Goal: Task Accomplishment & Management: Complete application form

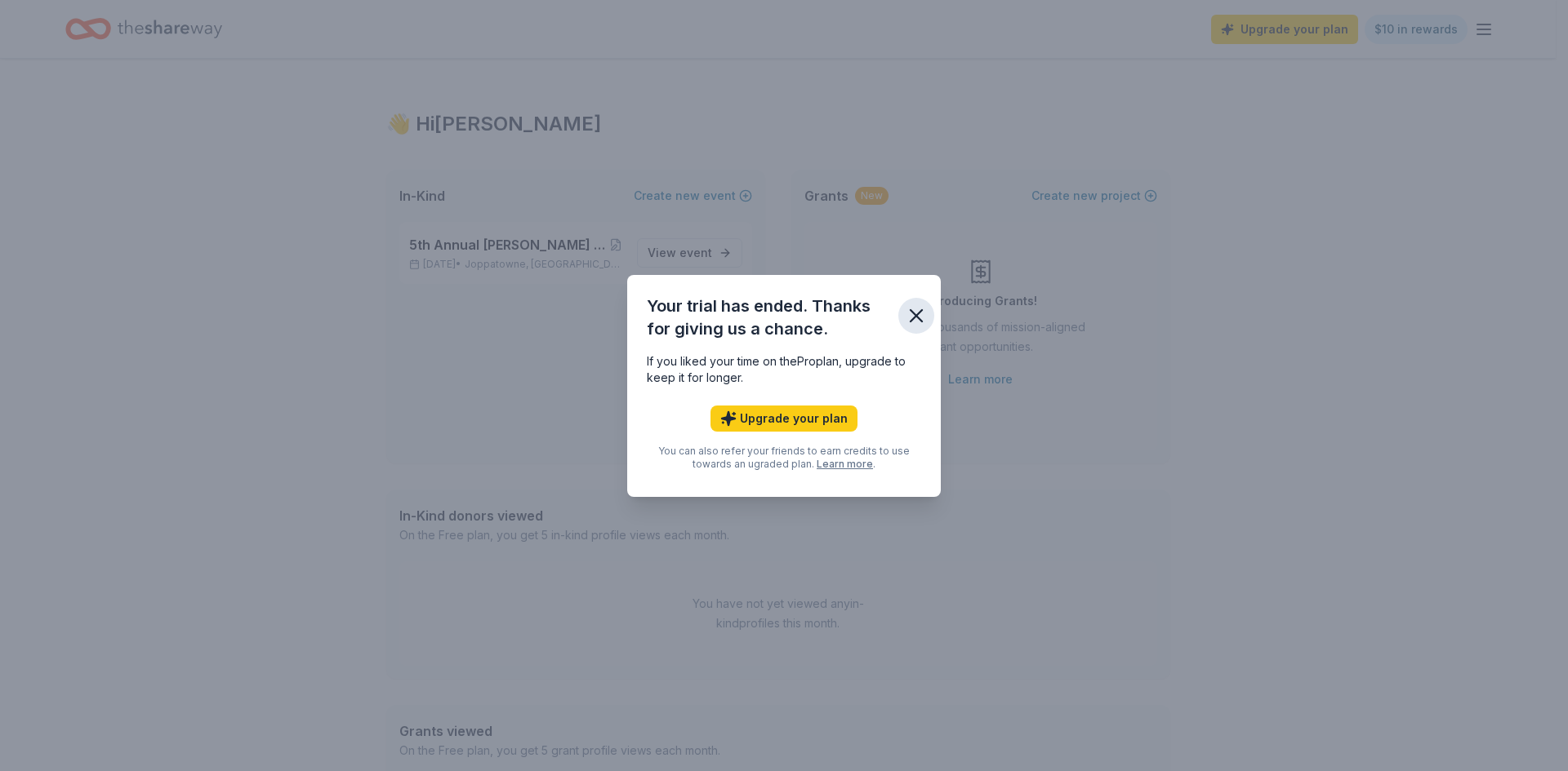
click at [918, 314] on icon "button" at bounding box center [916, 315] width 11 height 11
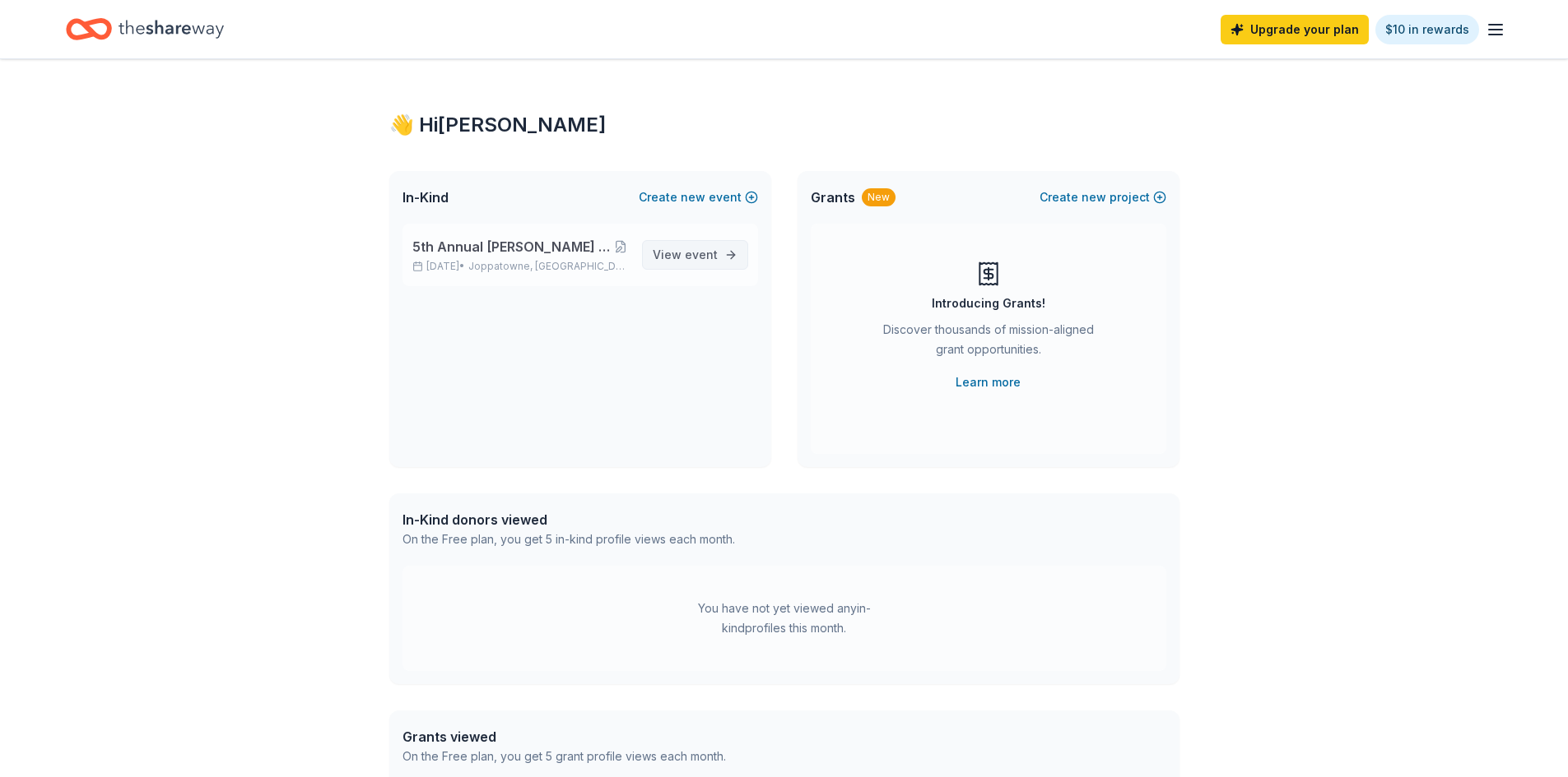
click at [695, 260] on span "event" at bounding box center [702, 254] width 33 height 14
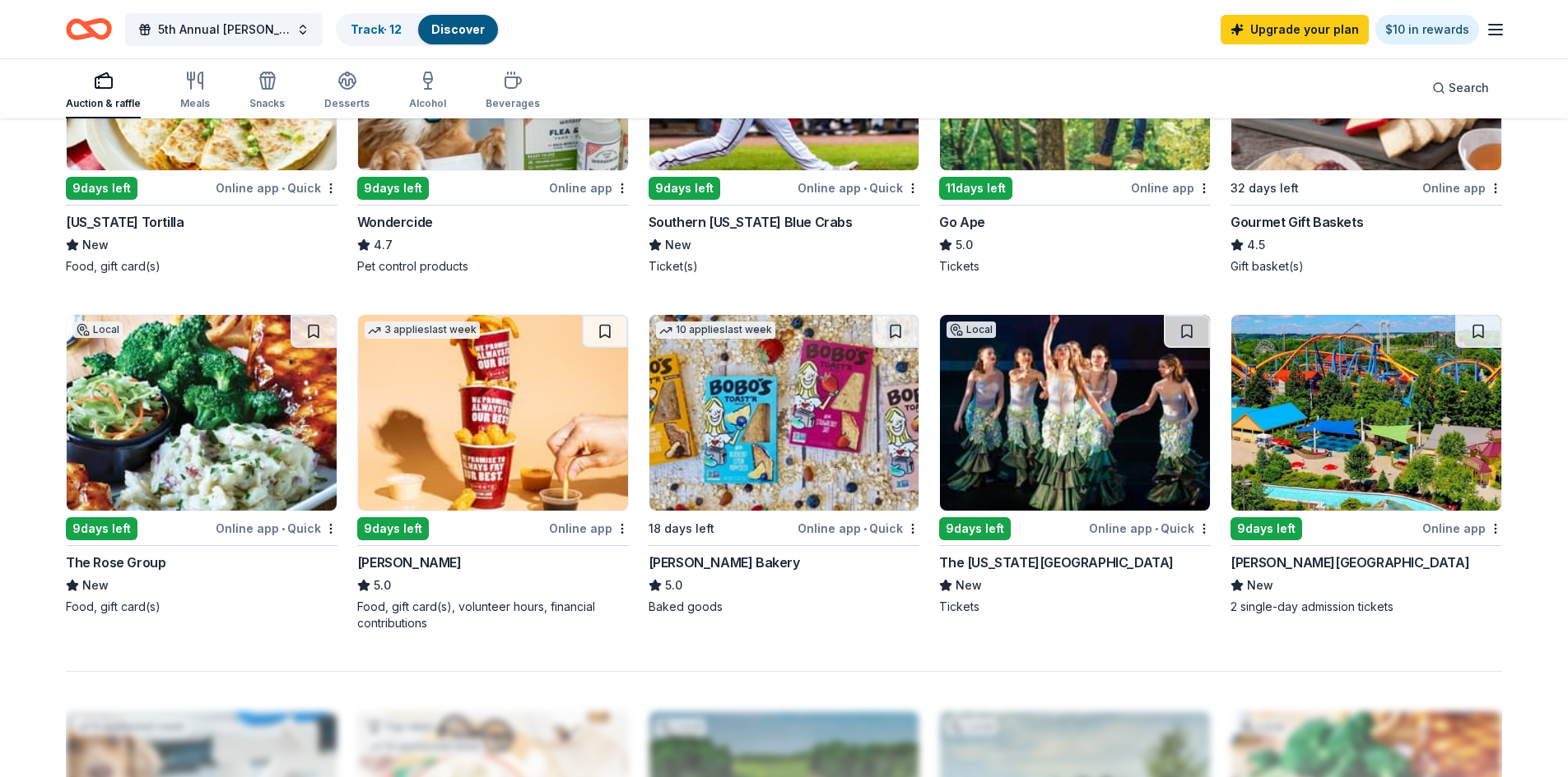
scroll to position [1069, 0]
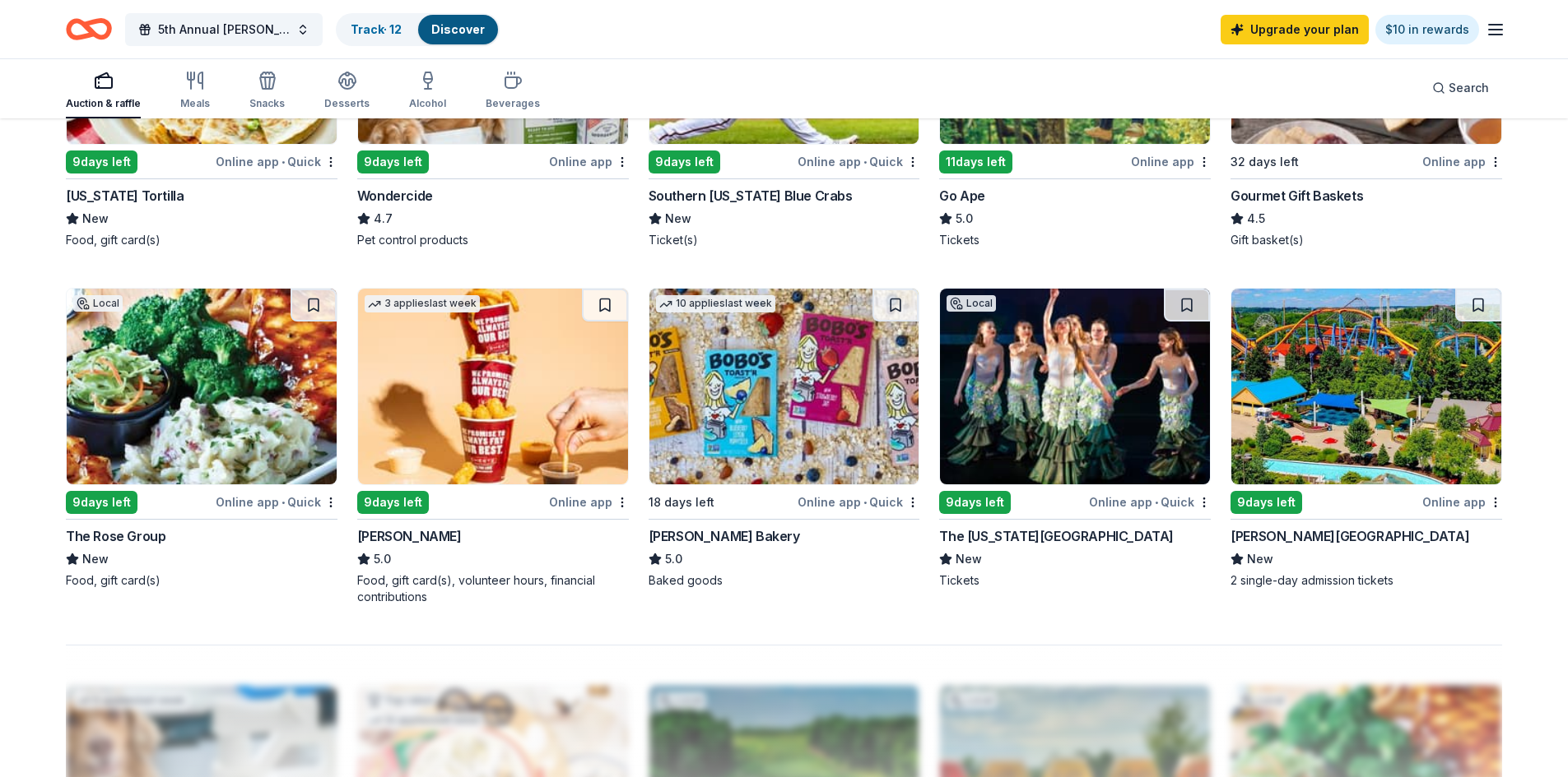
click at [462, 368] on img at bounding box center [493, 386] width 270 height 196
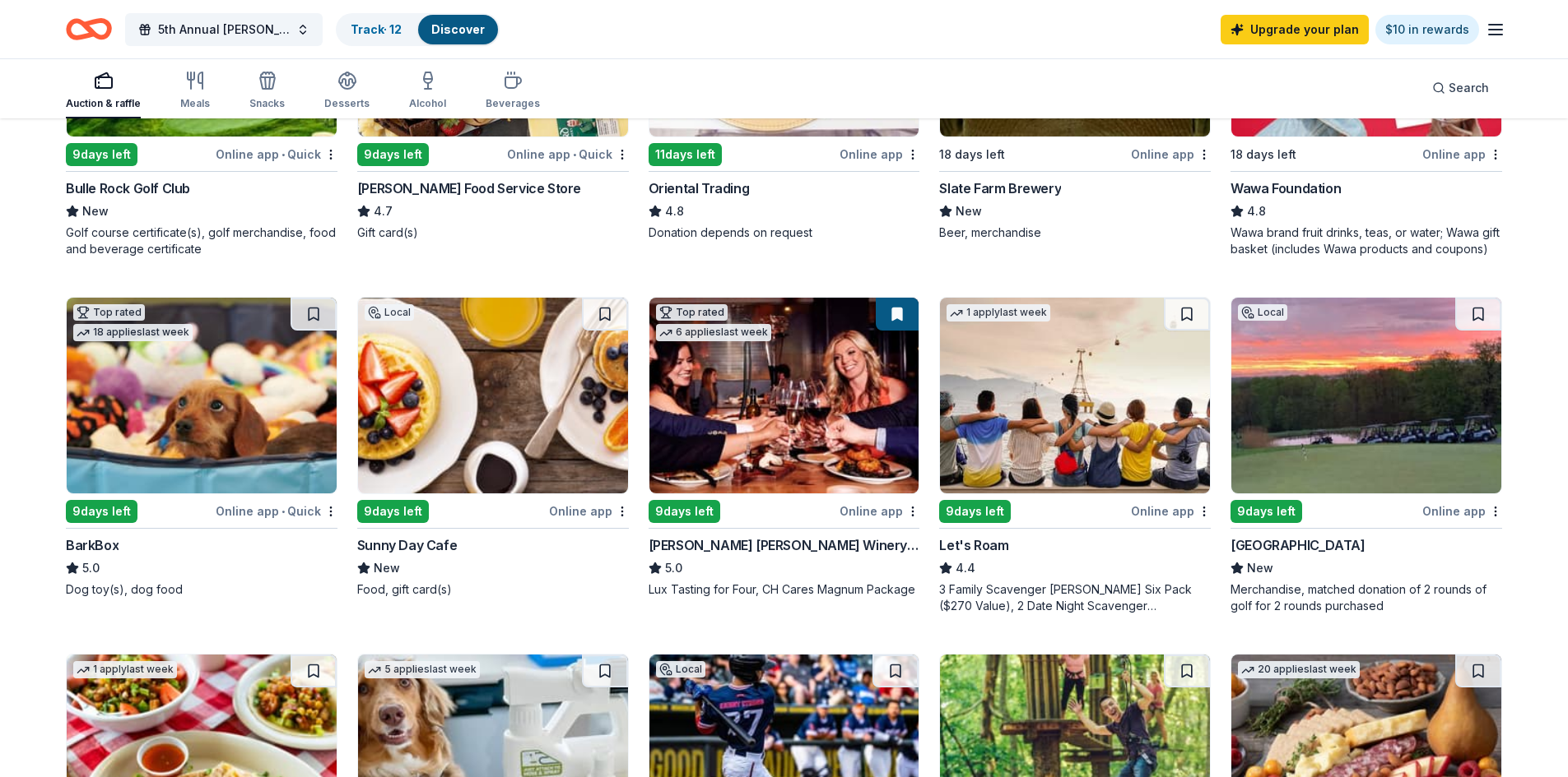
scroll to position [0, 0]
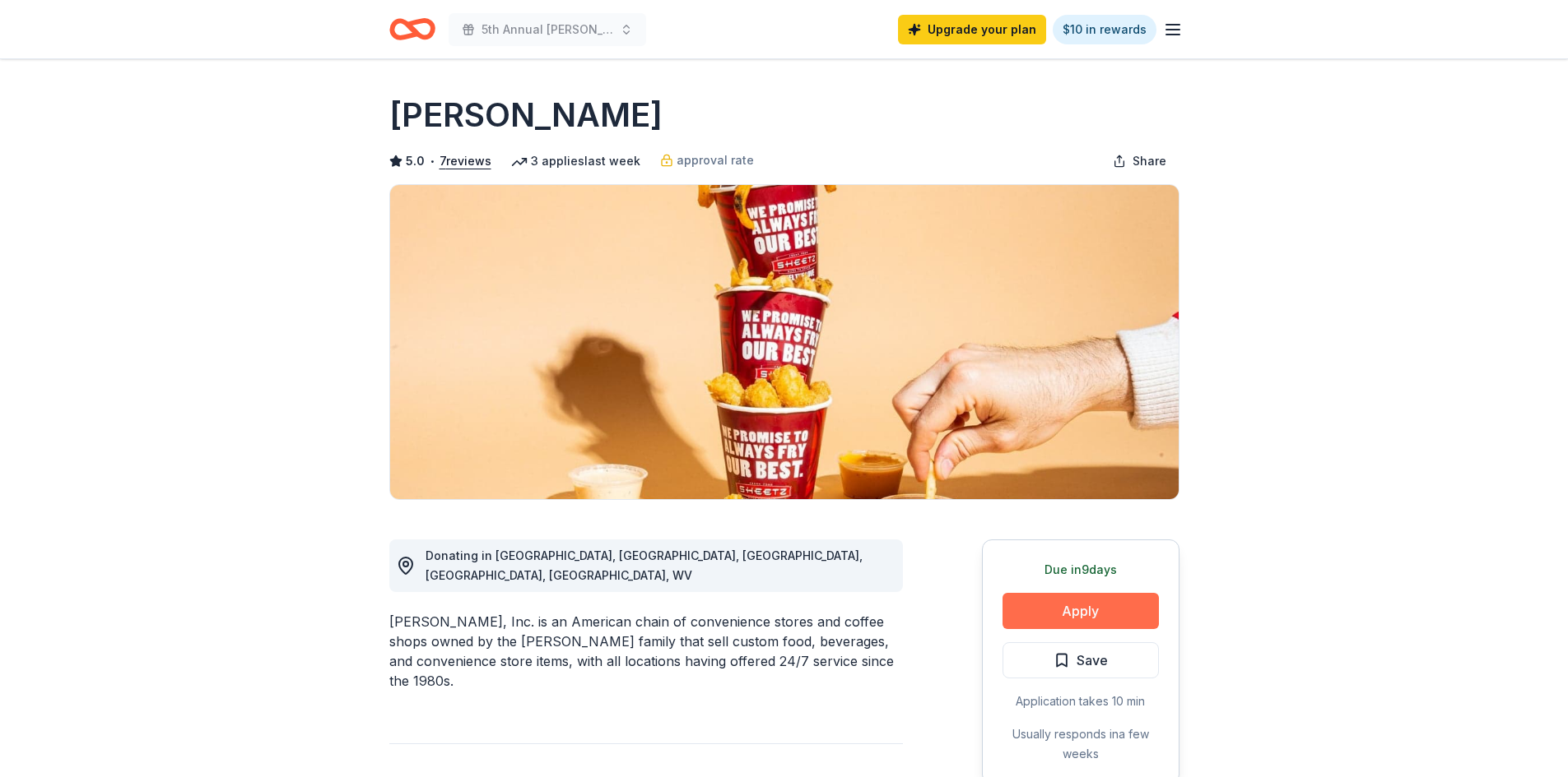
click at [1048, 602] on button "Apply" at bounding box center [1080, 611] width 156 height 37
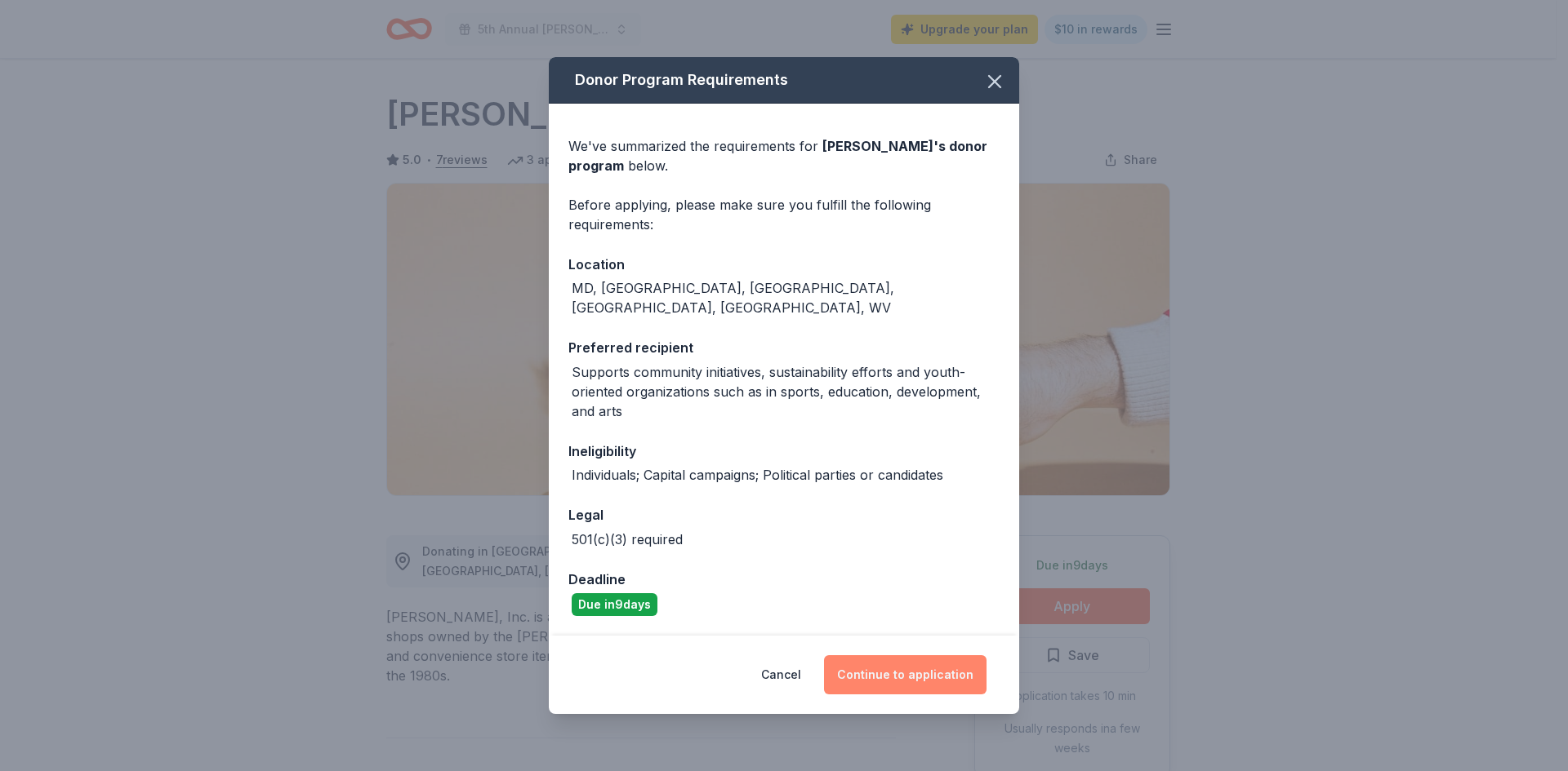
click at [938, 681] on button "Continue to application" at bounding box center [906, 674] width 163 height 39
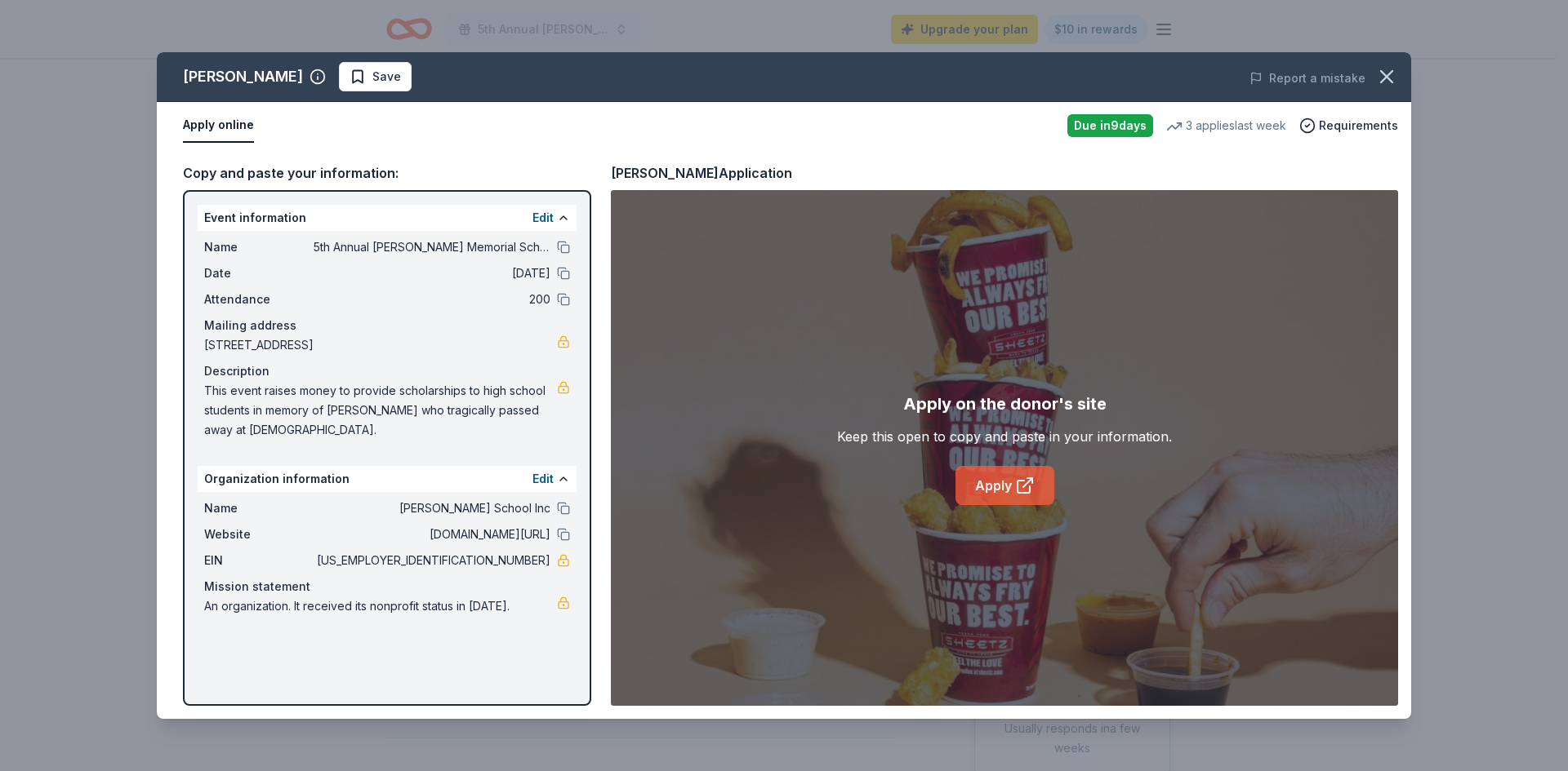
click at [1040, 481] on link "Apply" at bounding box center [1005, 485] width 99 height 39
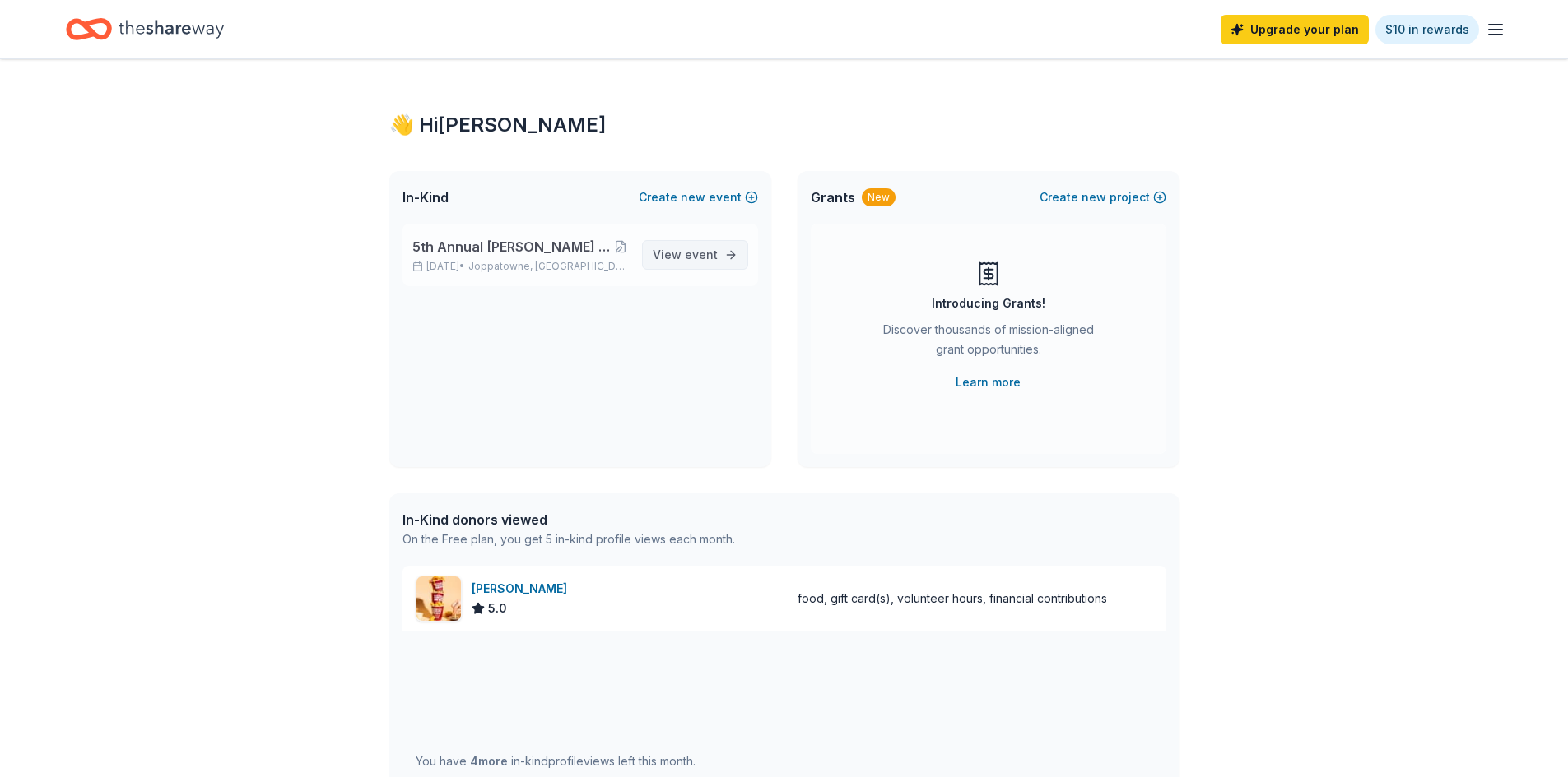
click at [683, 252] on span "View event" at bounding box center [685, 254] width 65 height 20
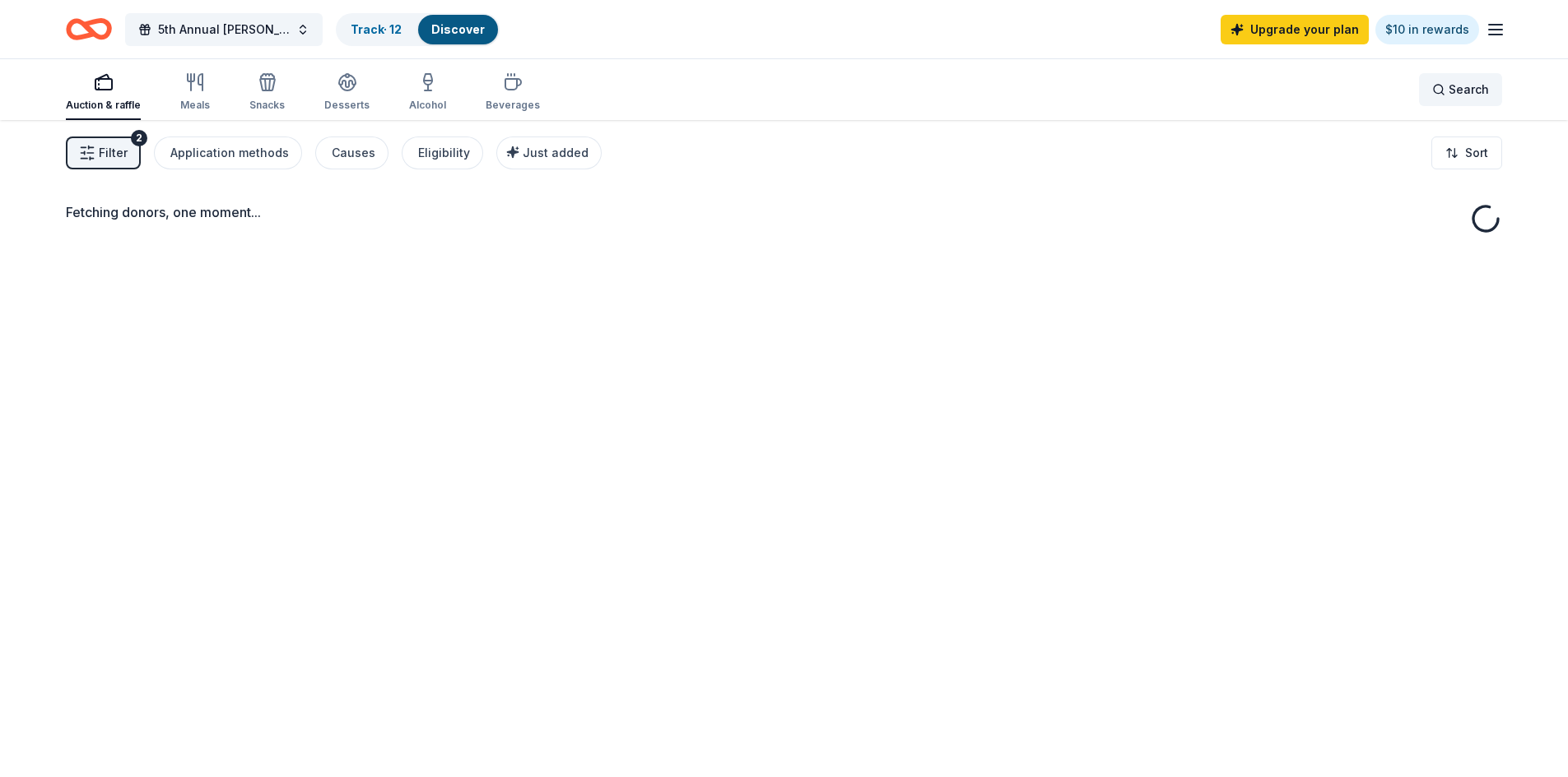
click at [1467, 83] on span "Search" at bounding box center [1469, 90] width 40 height 20
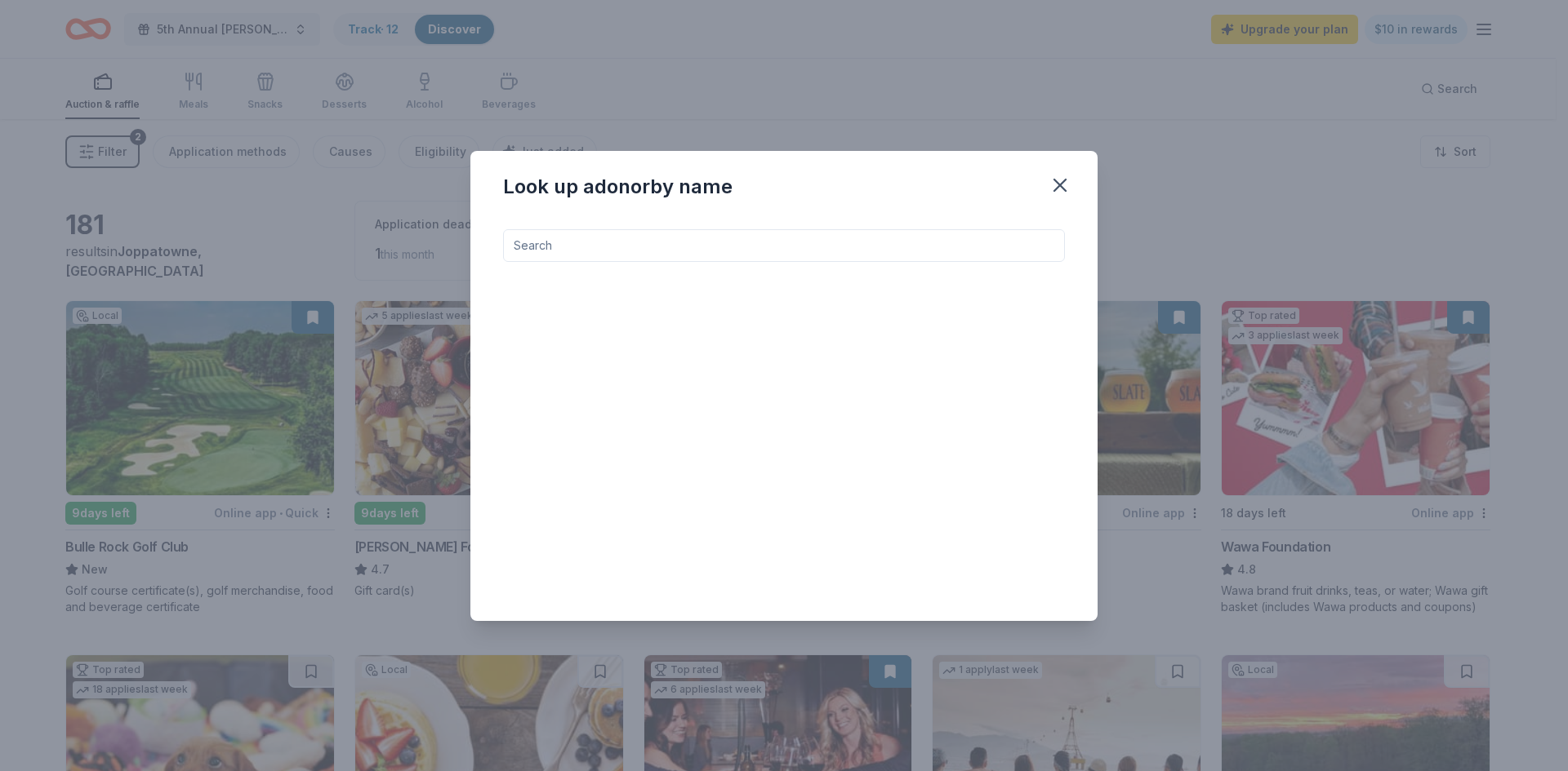
click at [713, 236] on input at bounding box center [784, 245] width 562 height 33
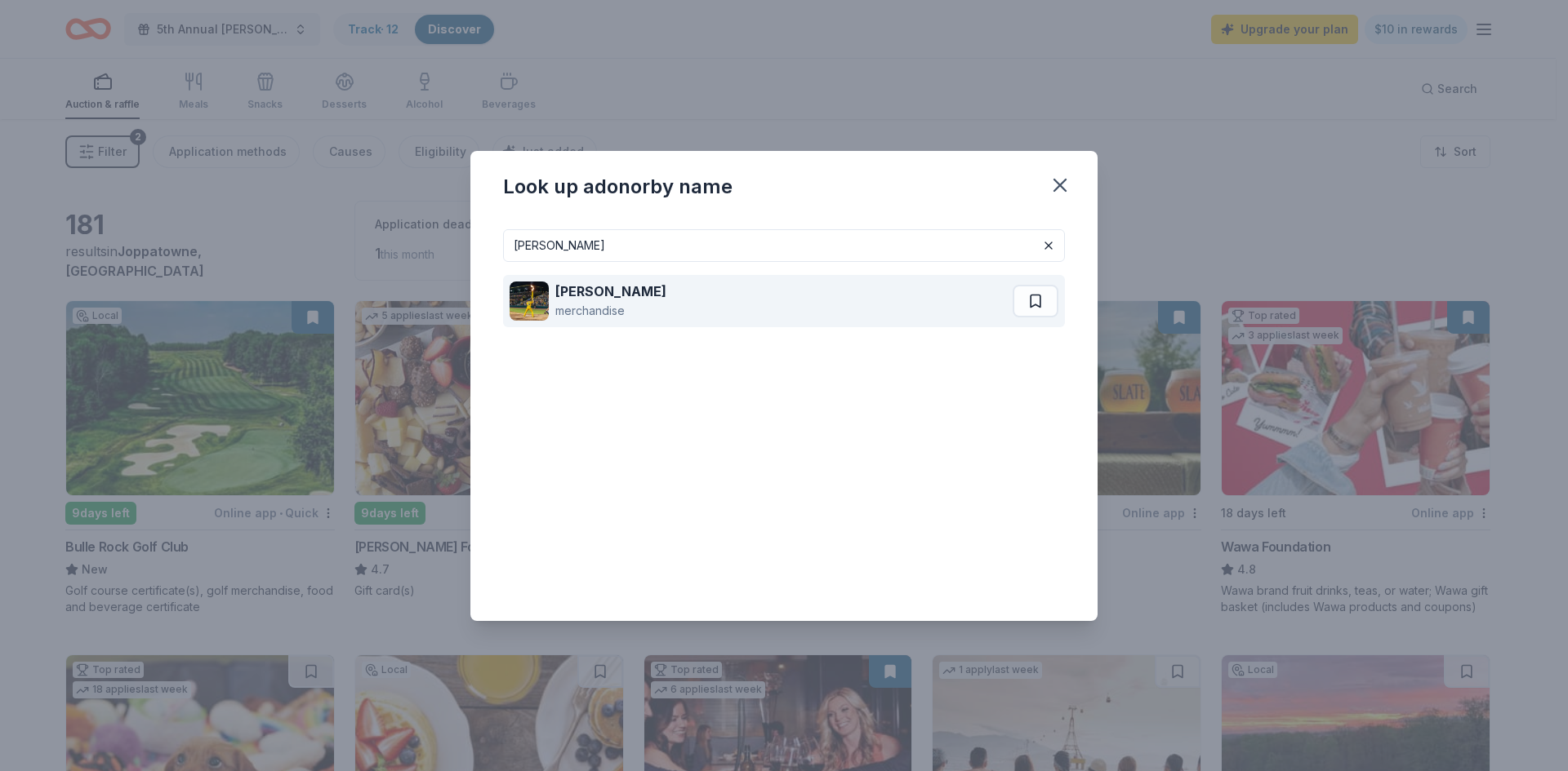
type input "savannah bann"
click at [643, 307] on div "merchandise" at bounding box center [611, 310] width 111 height 20
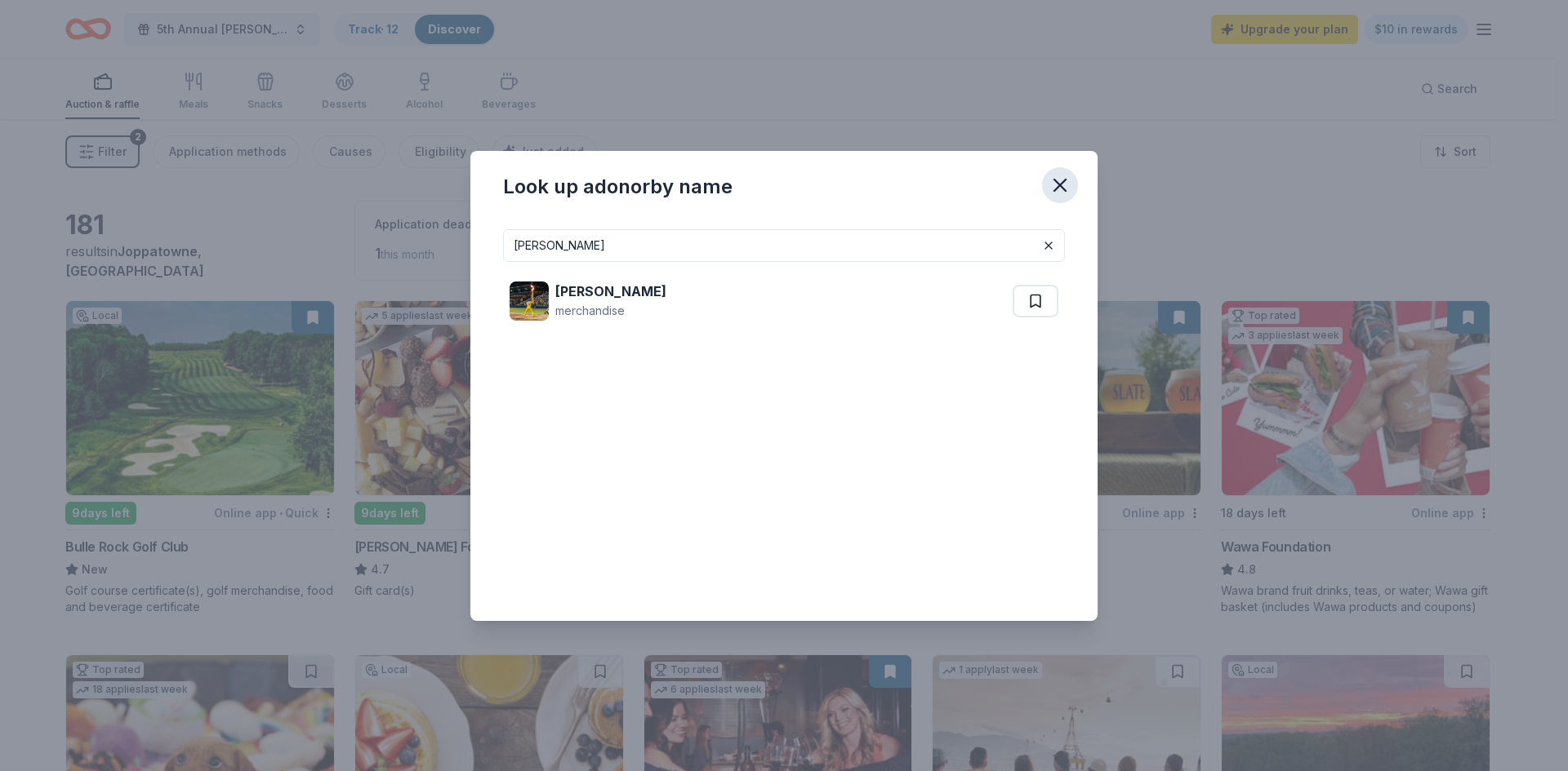
click at [1069, 185] on icon "button" at bounding box center [1059, 185] width 22 height 22
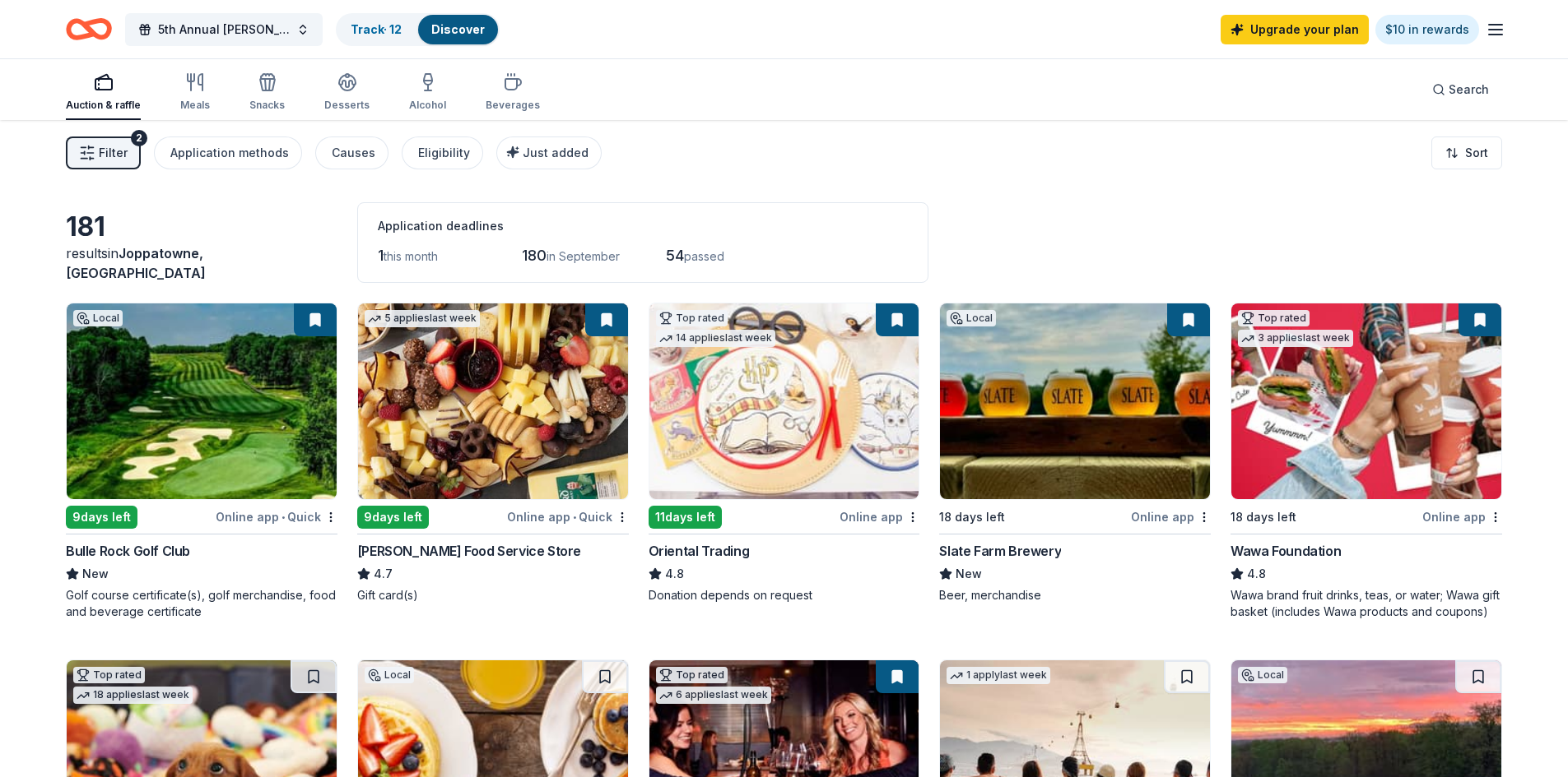
click at [825, 148] on div "Filter 2 Application methods Causes Eligibility Just added Sort" at bounding box center [784, 153] width 1568 height 66
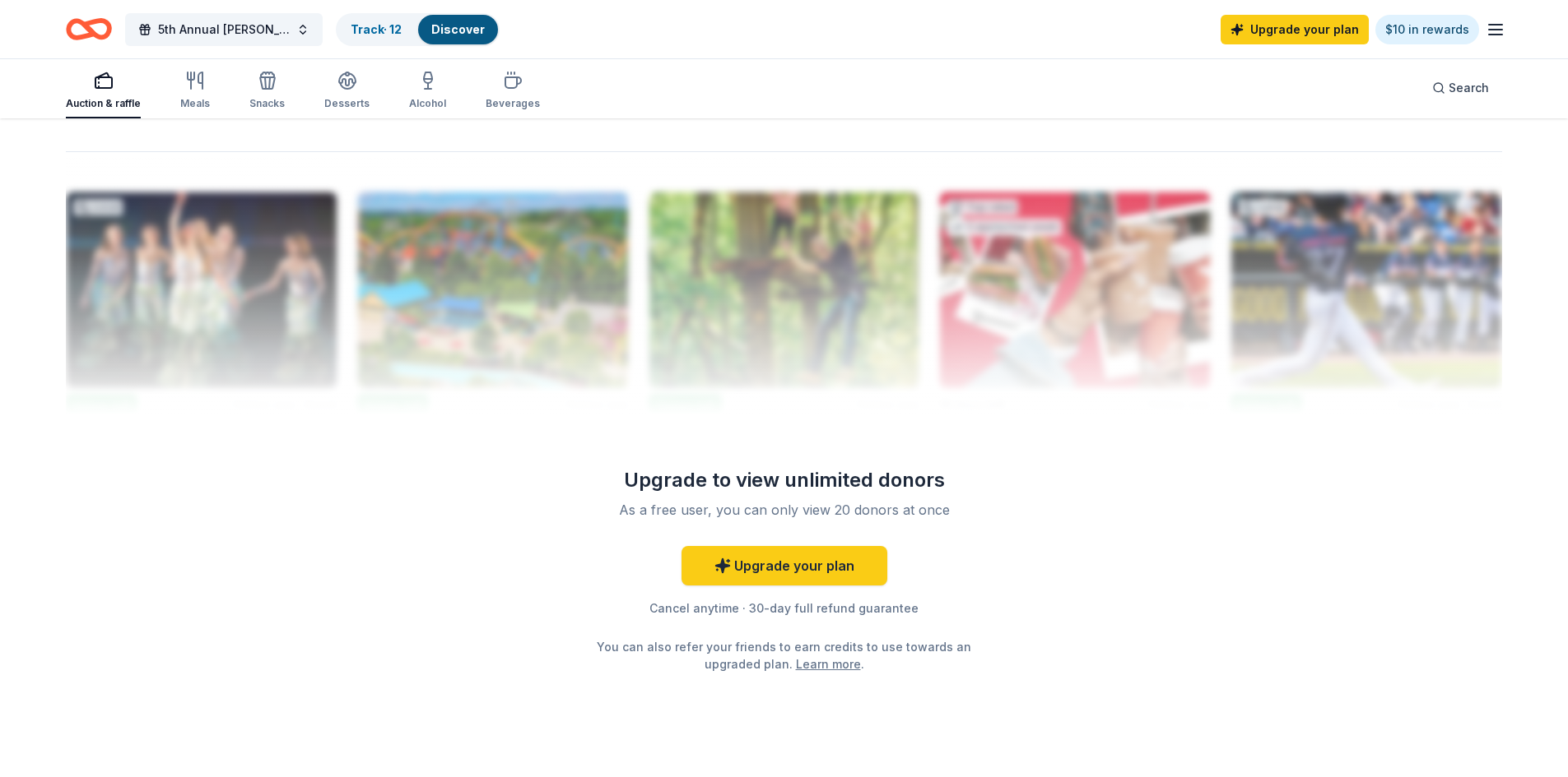
scroll to position [987, 0]
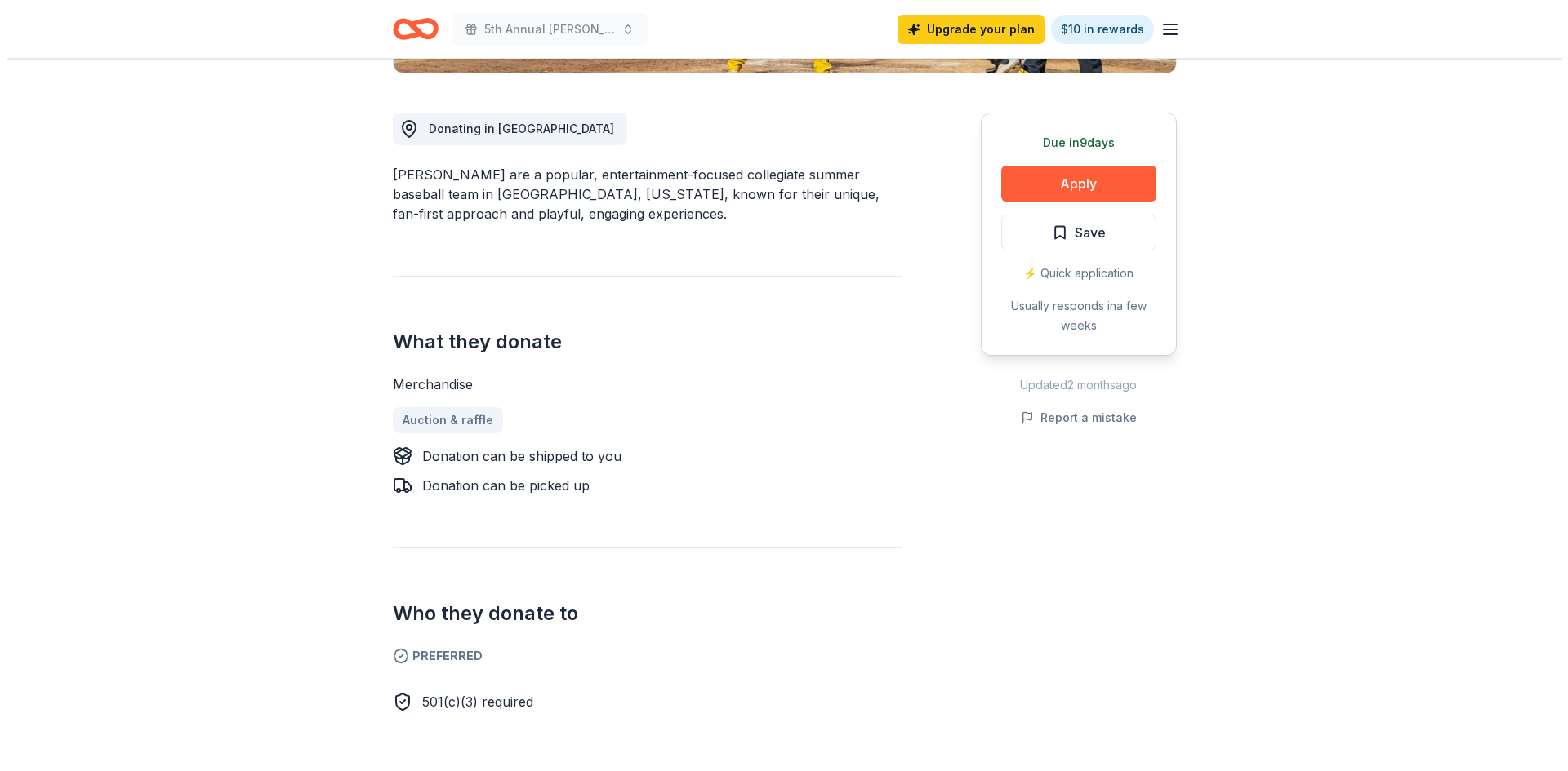
scroll to position [163, 0]
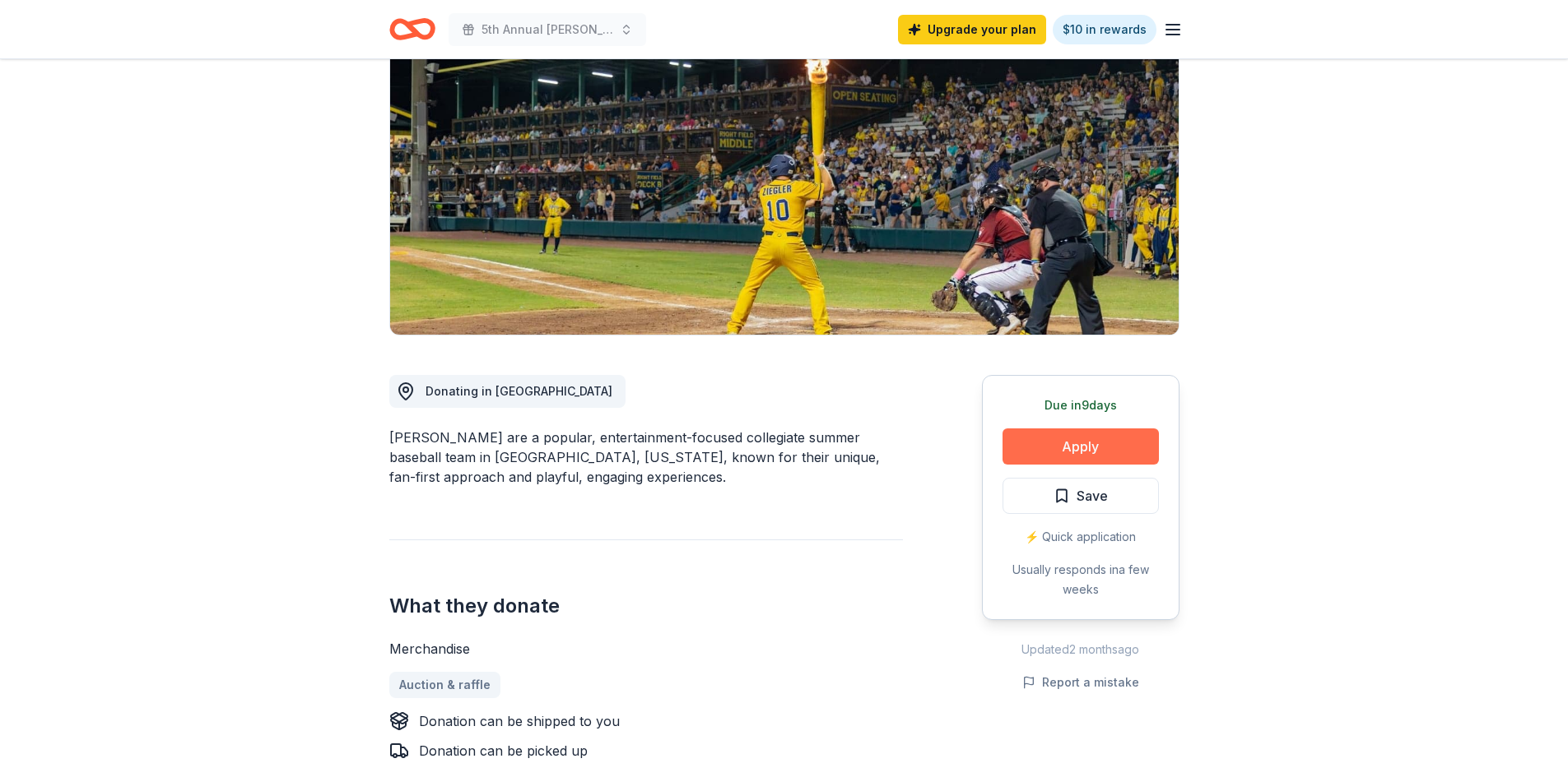
click at [1068, 451] on button "Apply" at bounding box center [1080, 447] width 156 height 37
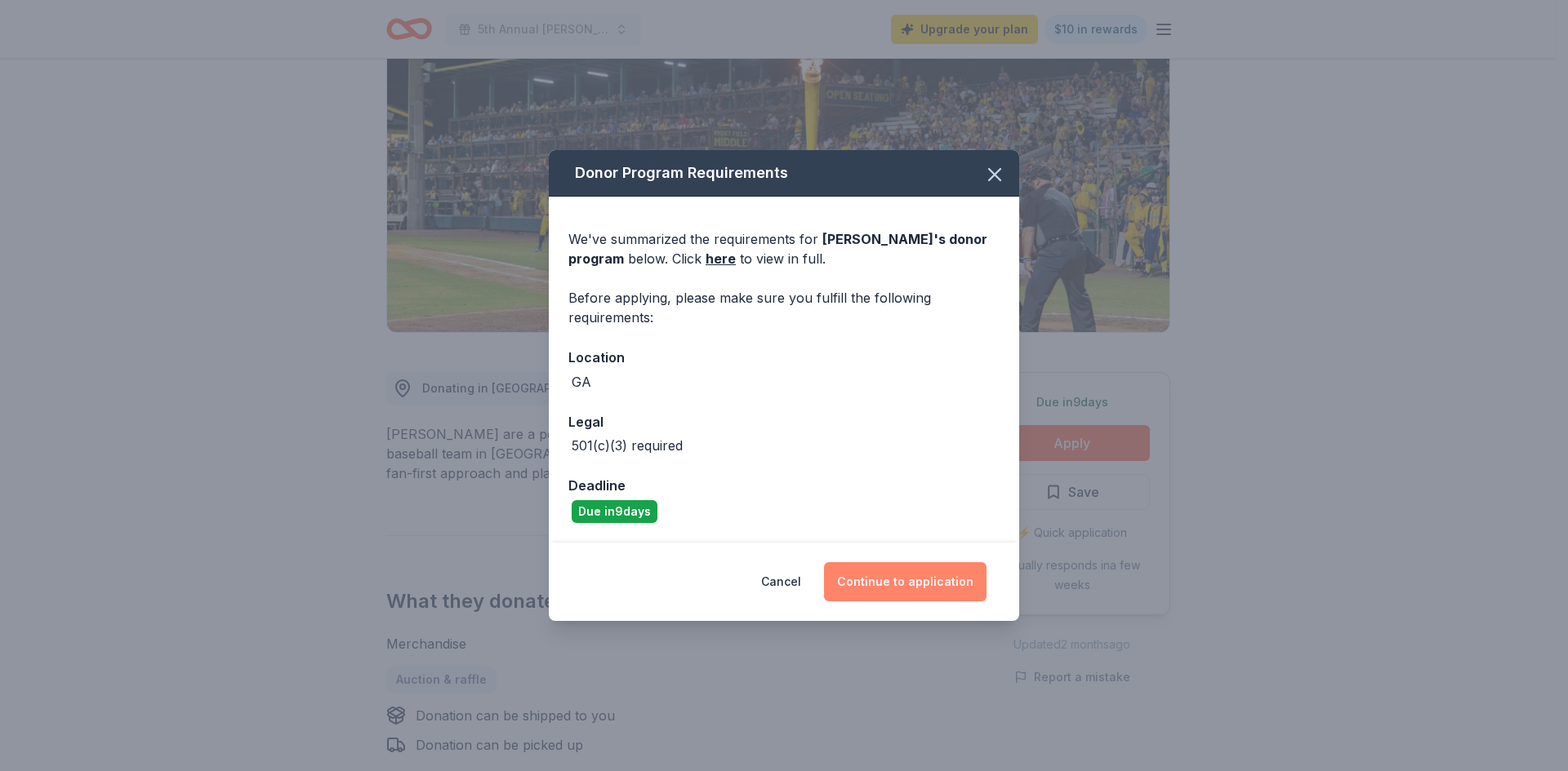
click at [917, 584] on button "Continue to application" at bounding box center [906, 582] width 163 height 39
